Goal: Task Accomplishment & Management: Complete application form

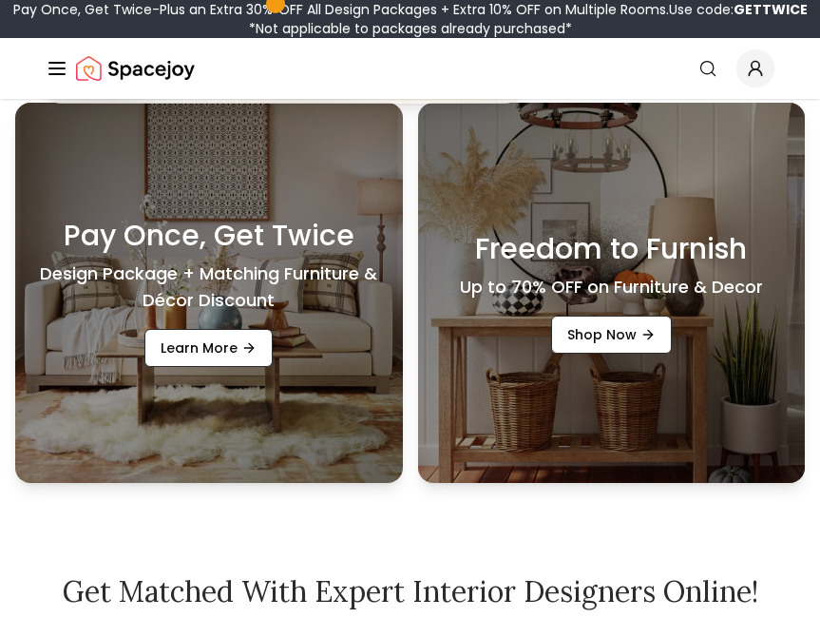
scroll to position [95, 0]
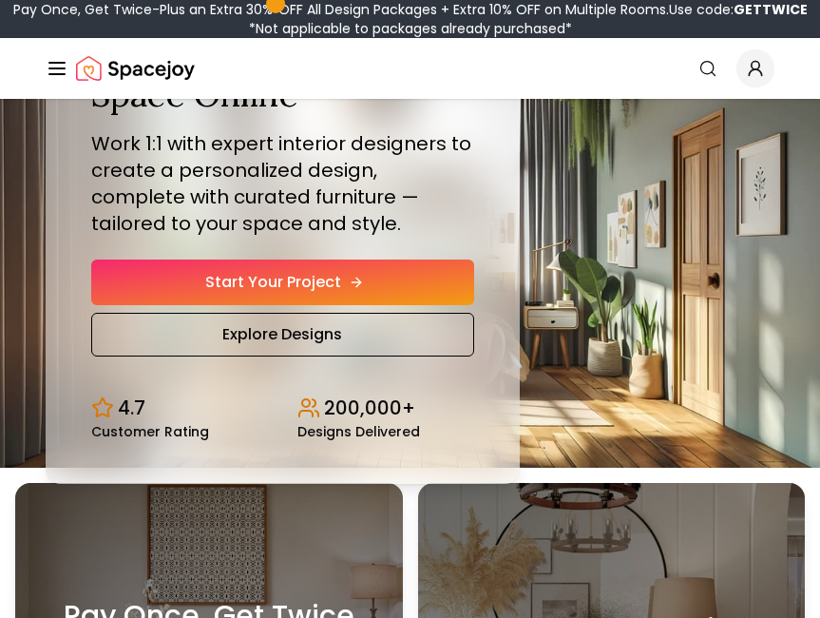
click at [336, 266] on link "Start Your Project" at bounding box center [282, 282] width 383 height 46
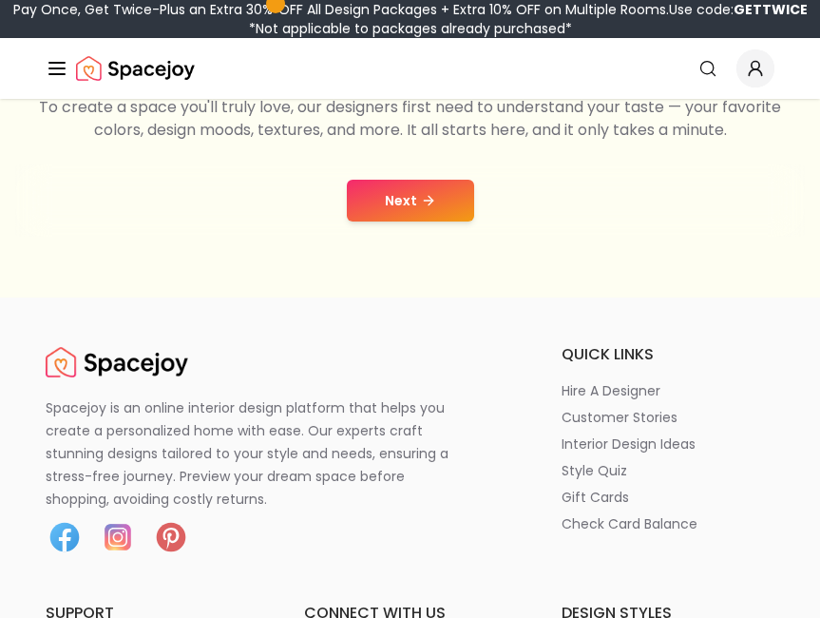
scroll to position [380, 0]
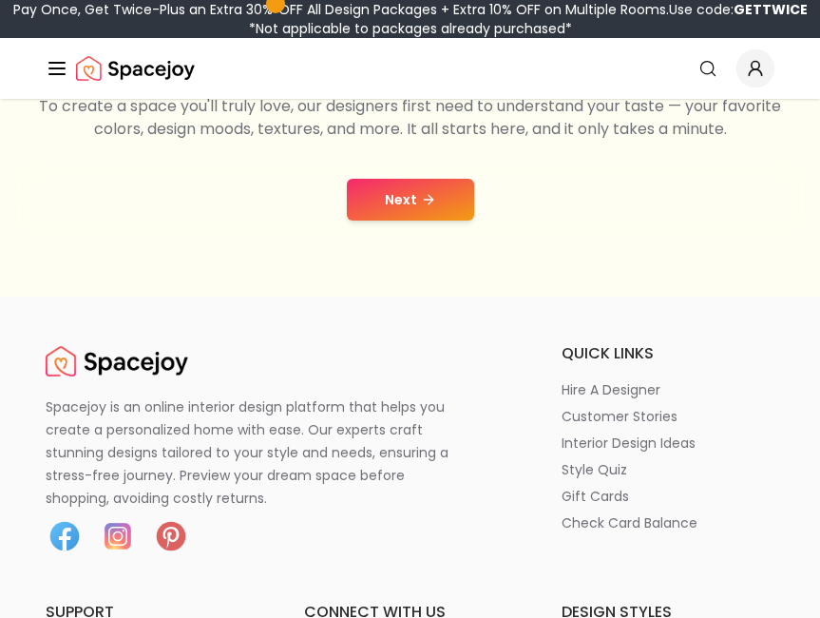
click at [396, 199] on button "Next" at bounding box center [410, 200] width 127 height 42
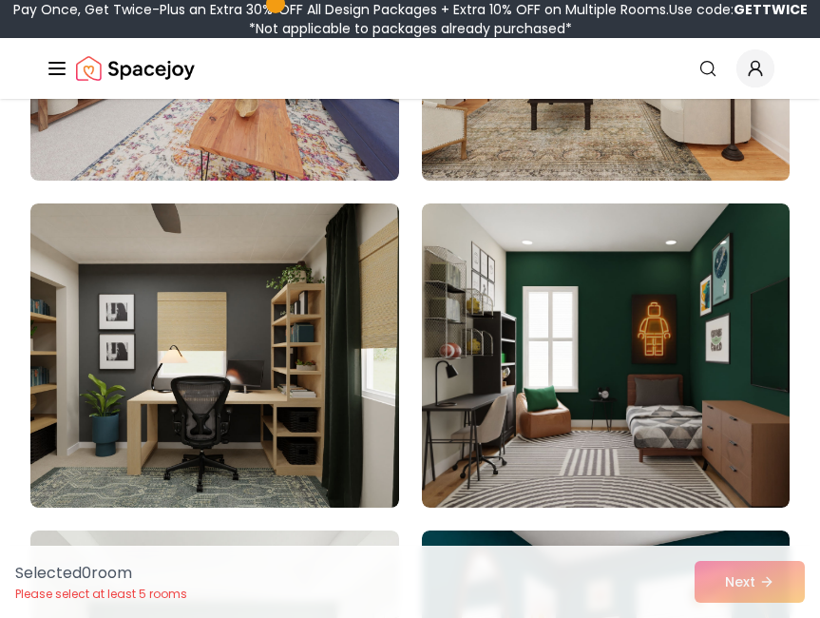
scroll to position [5797, 0]
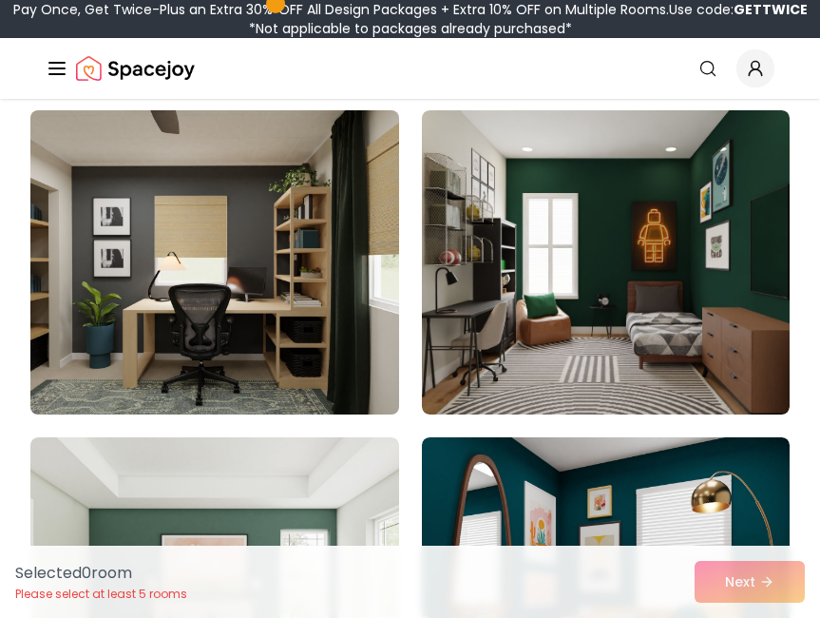
click at [162, 276] on img at bounding box center [214, 262] width 387 height 319
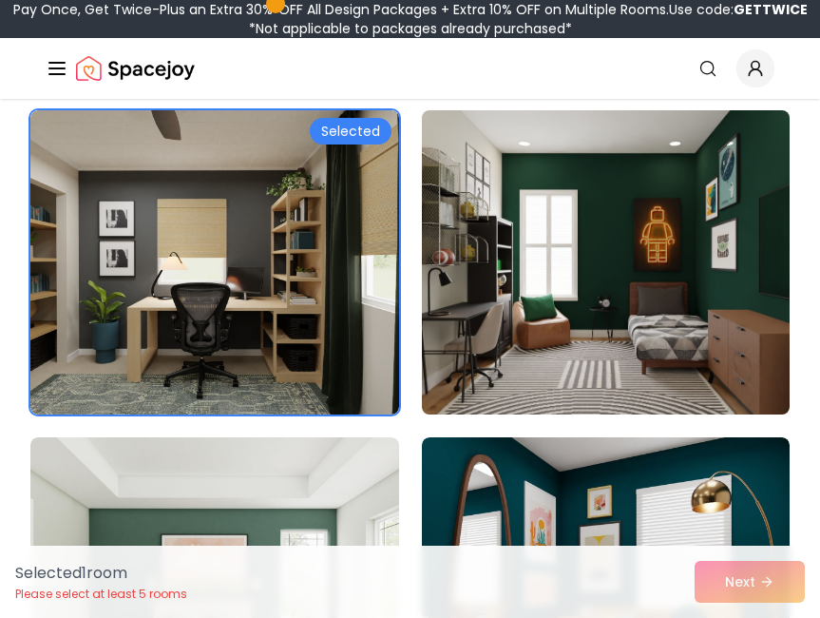
click at [509, 313] on img at bounding box center [605, 262] width 387 height 319
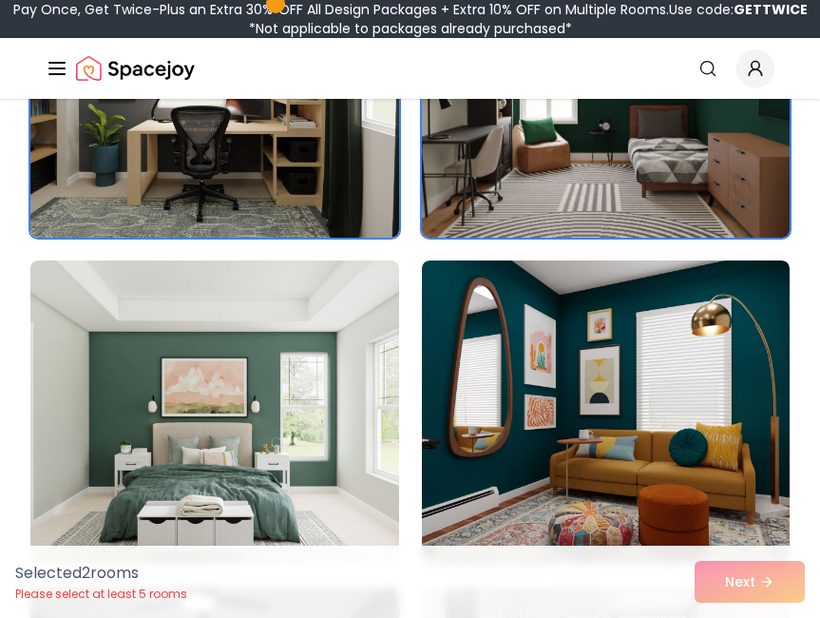
scroll to position [6177, 0]
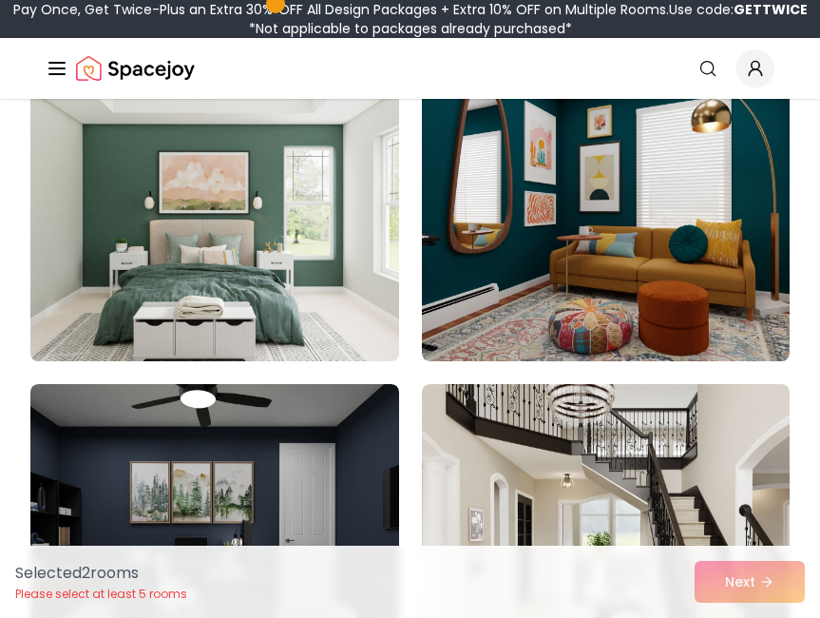
click at [251, 281] on img at bounding box center [214, 208] width 387 height 319
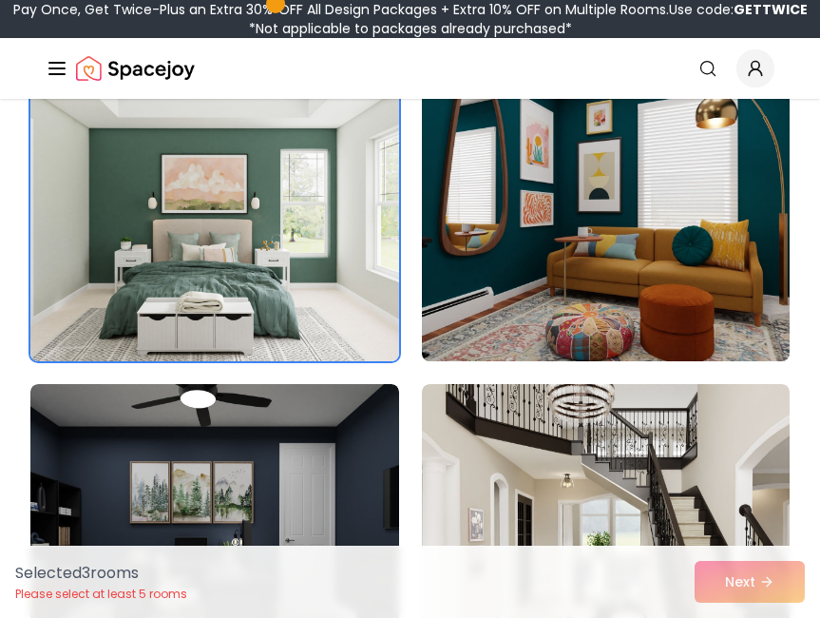
click at [592, 281] on img at bounding box center [605, 208] width 387 height 319
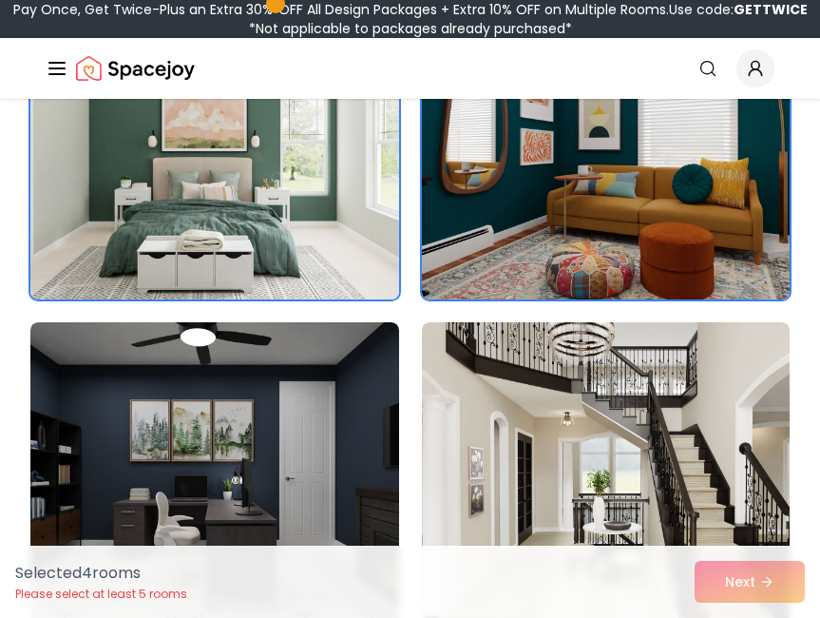
scroll to position [6272, 0]
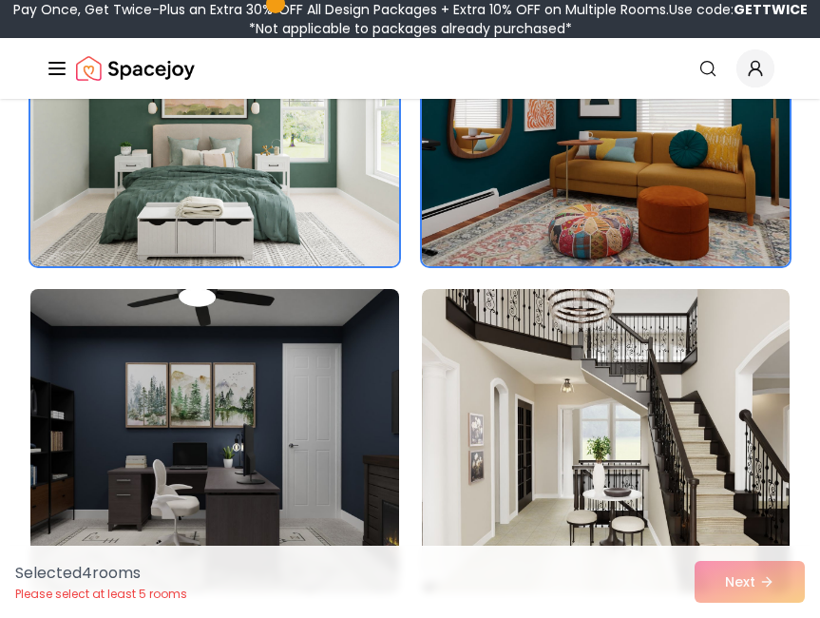
click at [348, 367] on img at bounding box center [214, 440] width 387 height 319
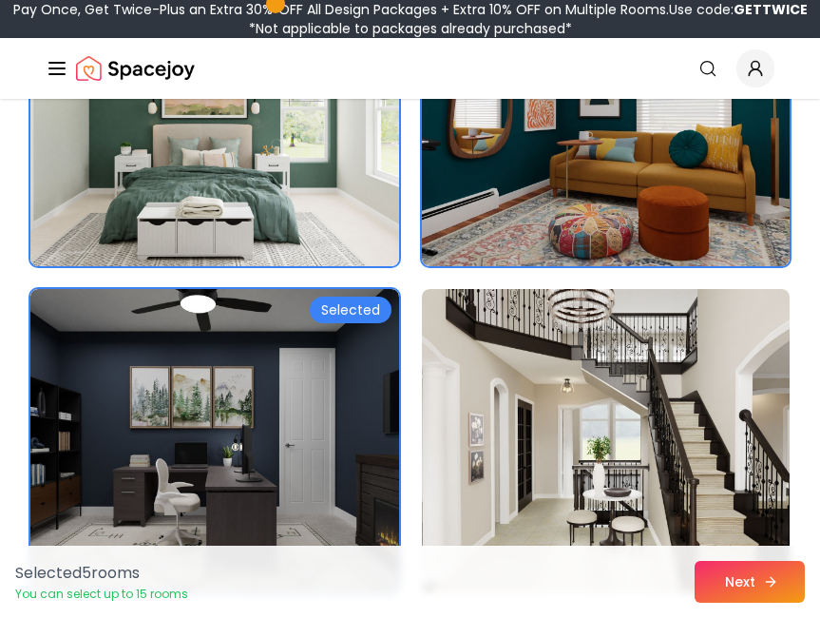
click at [736, 579] on button "Next" at bounding box center [750, 582] width 110 height 42
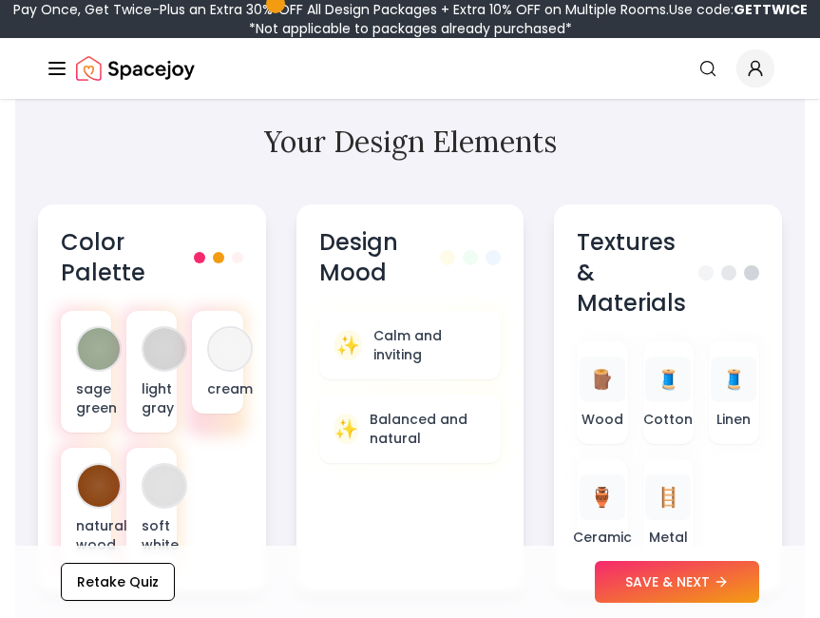
scroll to position [760, 0]
